Goal: Task Accomplishment & Management: Manage account settings

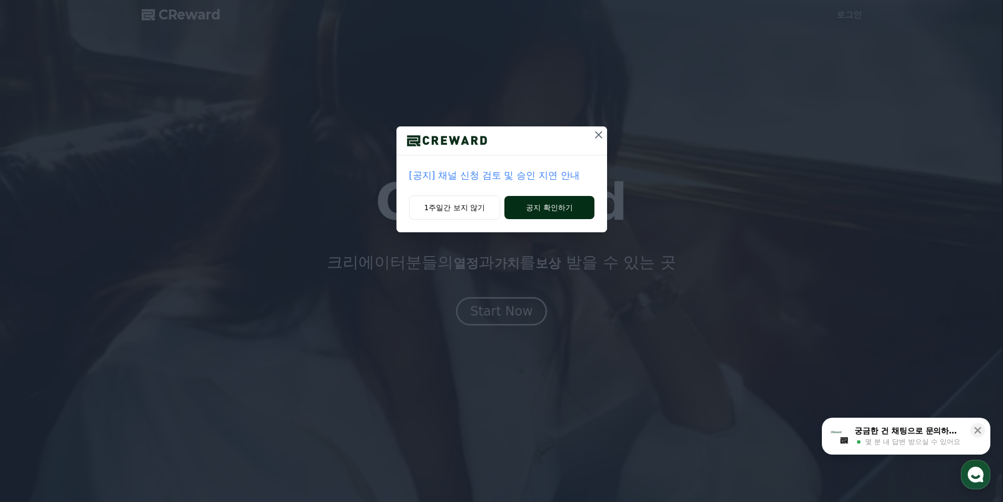
click at [546, 210] on button "공지 확인하기" at bounding box center [550, 207] width 90 height 23
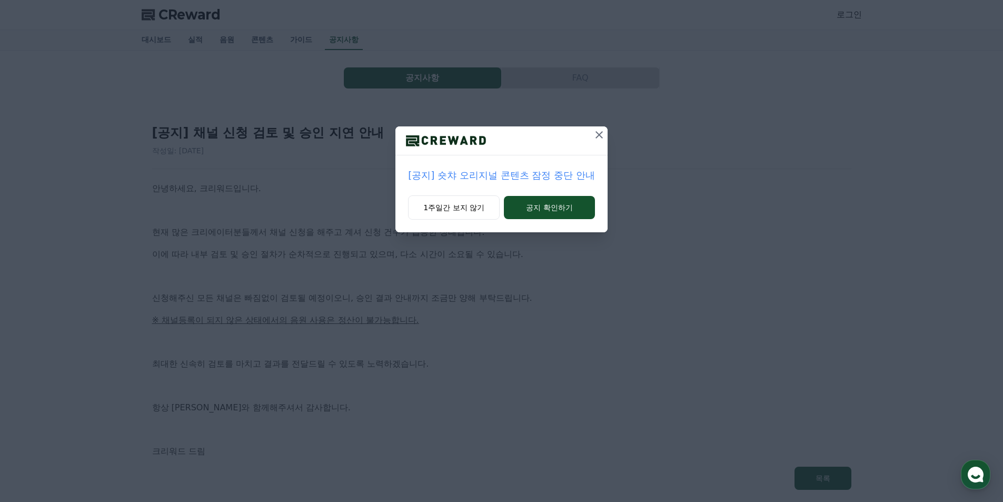
click at [599, 128] on button at bounding box center [599, 134] width 17 height 17
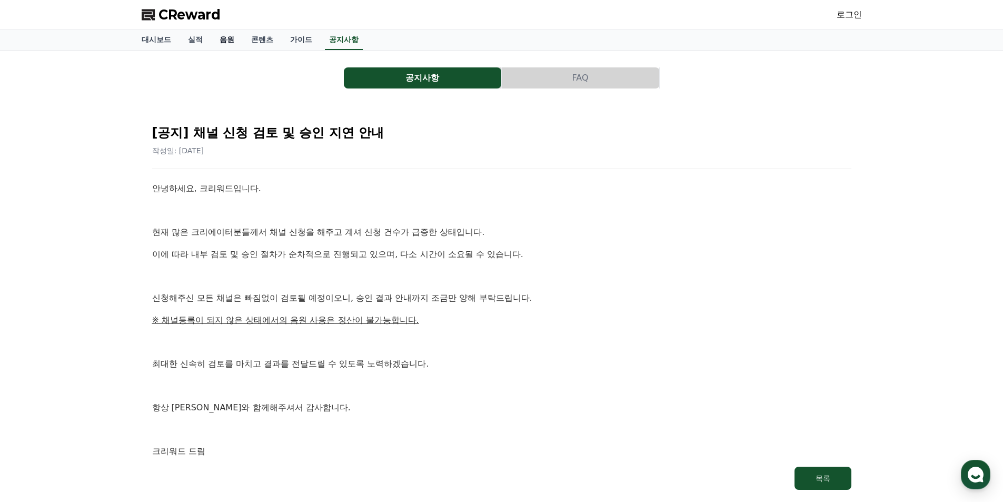
click at [222, 37] on link "음원" at bounding box center [227, 40] width 32 height 20
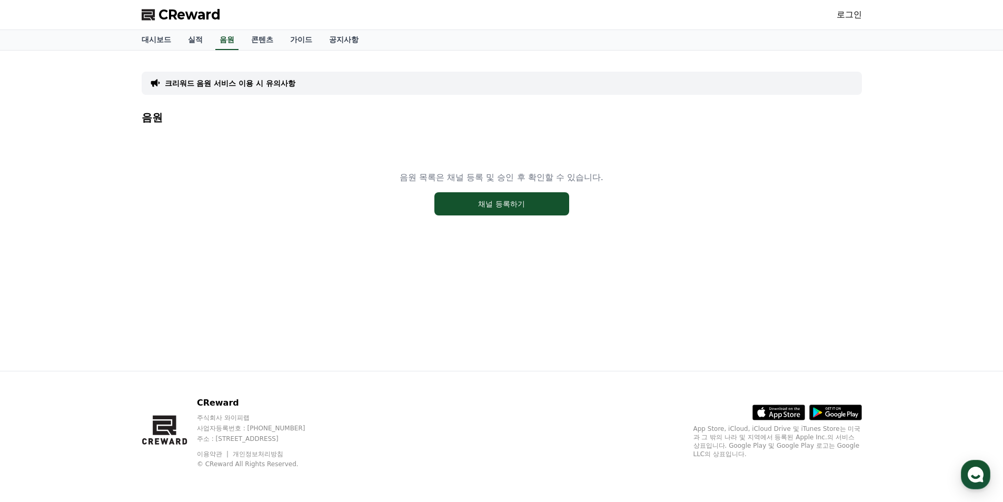
click at [848, 16] on link "로그인" at bounding box center [849, 14] width 25 height 13
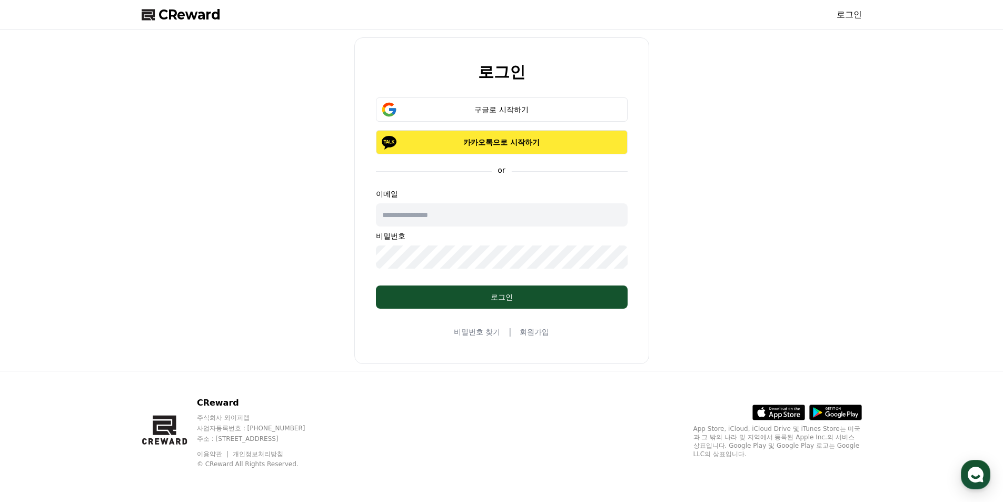
click at [470, 141] on p "카카오톡으로 시작하기" at bounding box center [501, 142] width 221 height 11
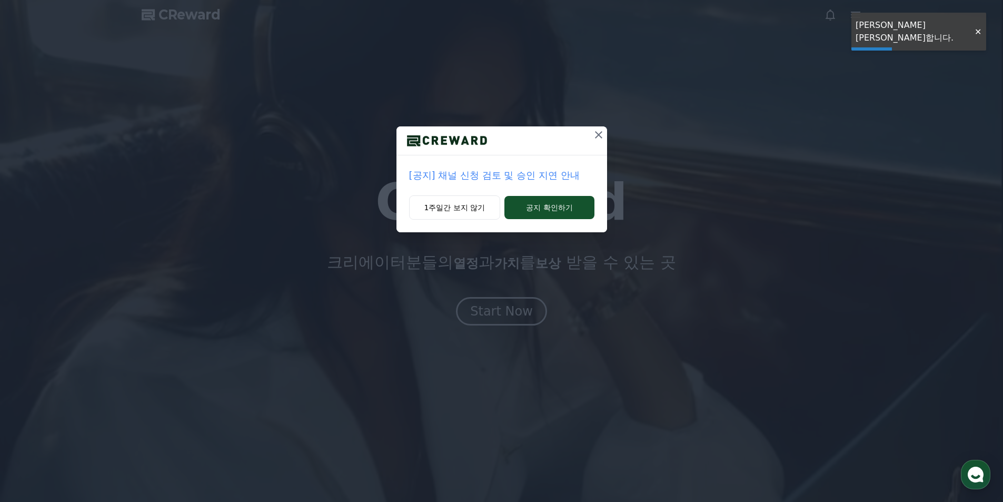
click at [598, 136] on icon at bounding box center [599, 135] width 13 height 13
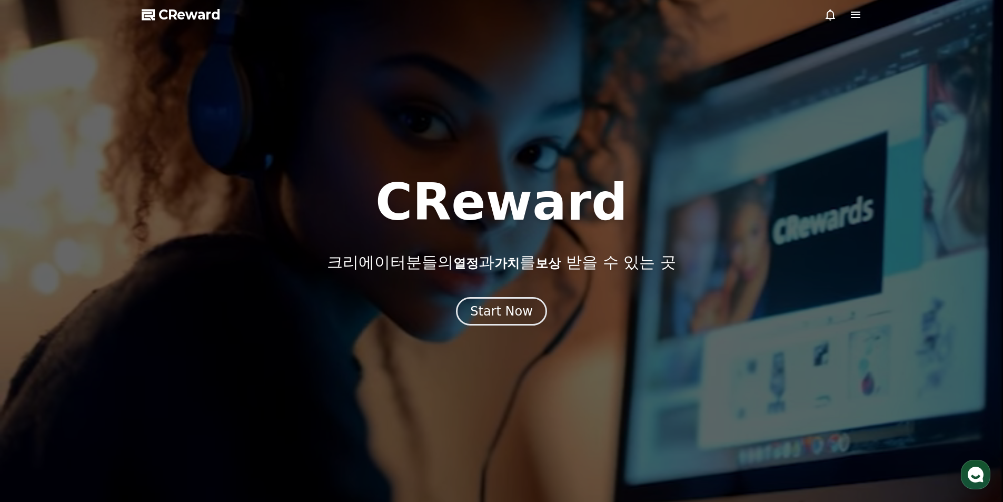
click at [859, 13] on icon at bounding box center [855, 15] width 9 height 6
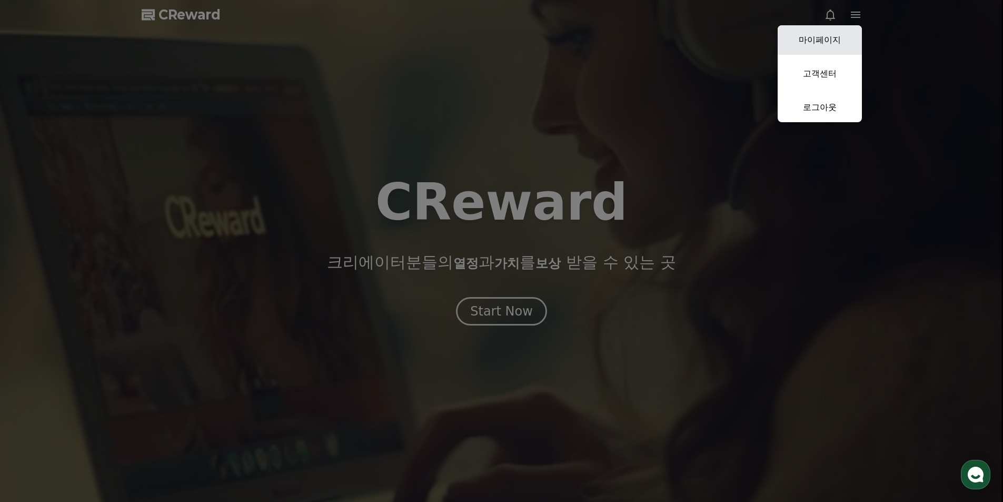
click at [824, 36] on link "마이페이지" at bounding box center [820, 39] width 84 height 29
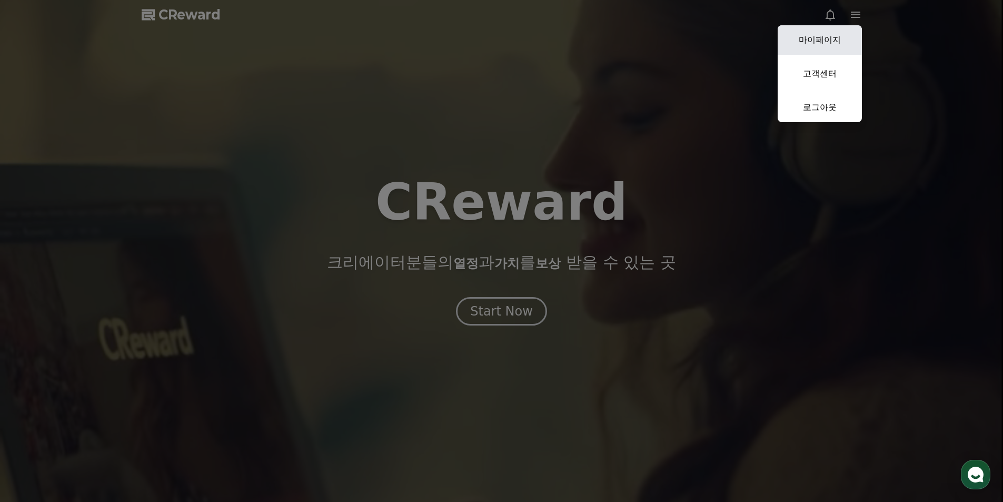
select select "**********"
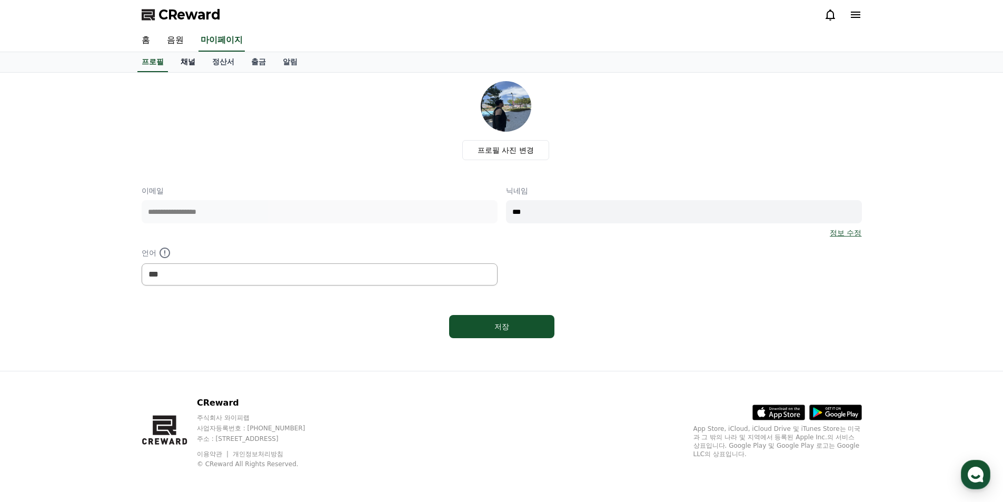
click at [195, 62] on link "채널" at bounding box center [188, 62] width 32 height 20
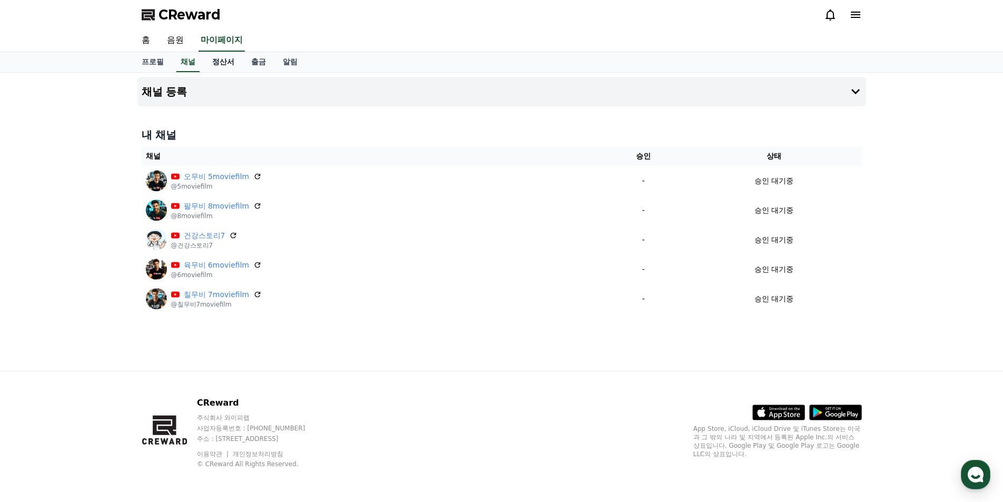
click at [224, 63] on link "정산서" at bounding box center [223, 62] width 39 height 20
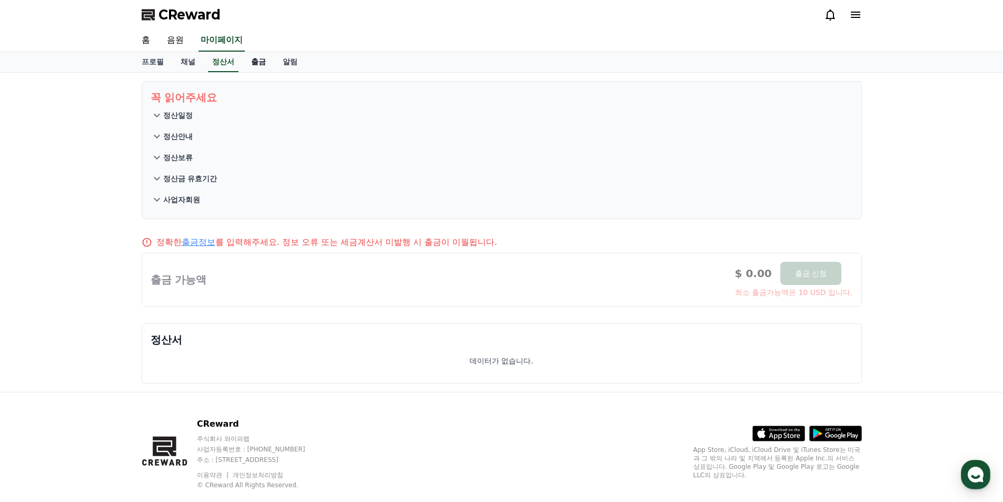
click at [258, 62] on link "출금" at bounding box center [259, 62] width 32 height 20
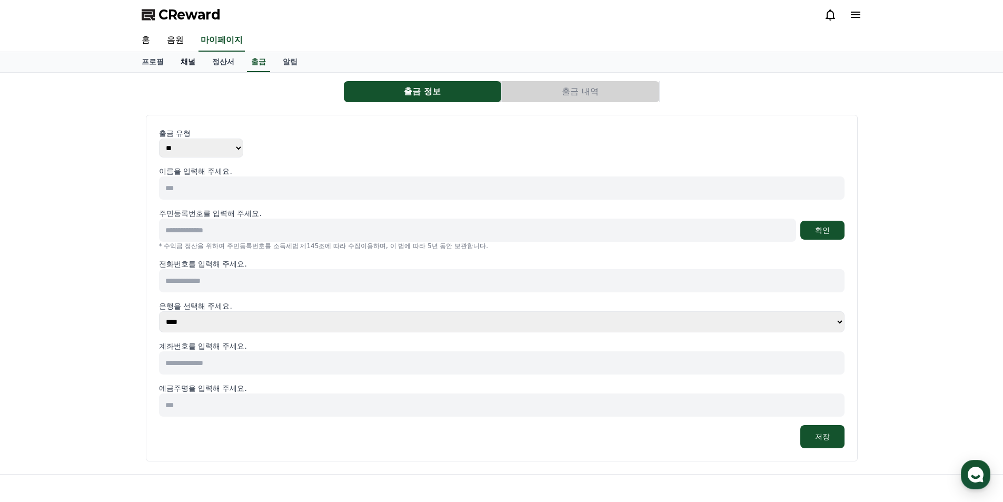
click at [188, 63] on link "채널" at bounding box center [188, 62] width 32 height 20
